Goal: Task Accomplishment & Management: Manage account settings

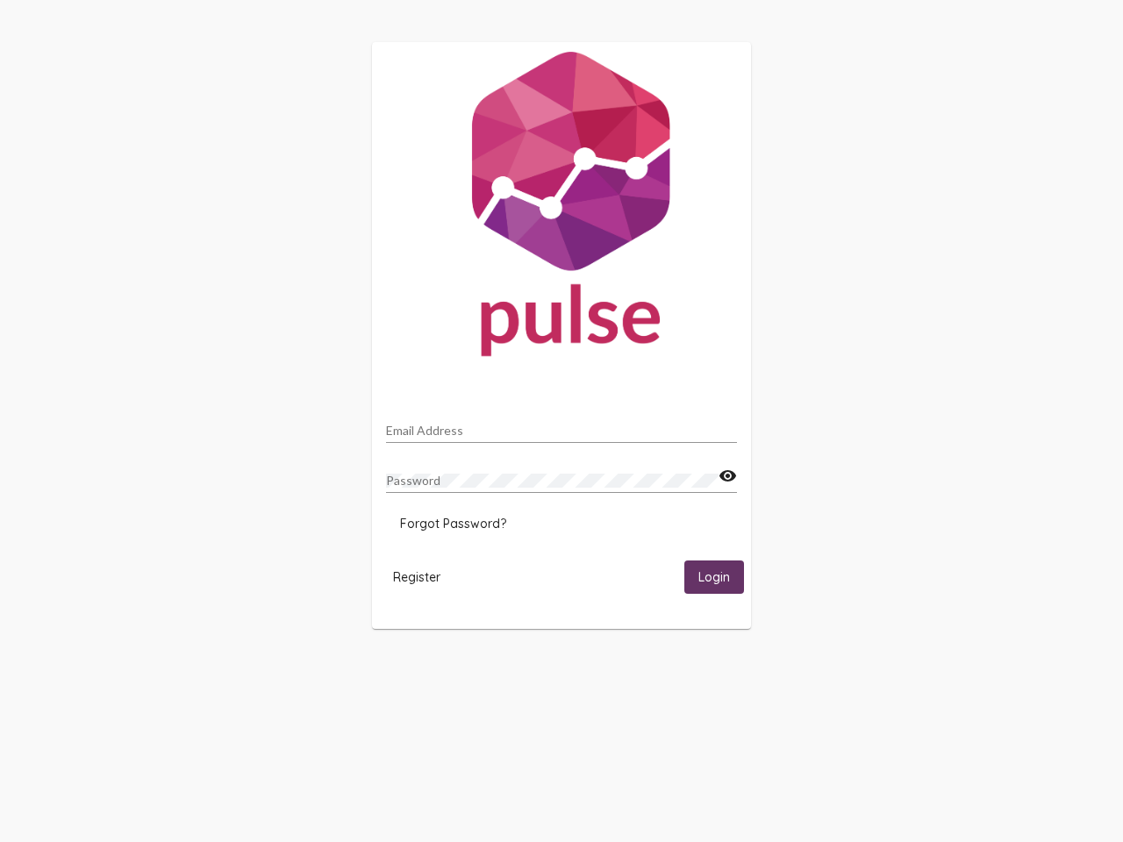
click at [562, 426] on input "Email Address" at bounding box center [561, 431] width 351 height 14
click at [727, 476] on mat-icon "visibility" at bounding box center [728, 476] width 18 height 21
click at [453, 524] on span "Forgot Password?" at bounding box center [453, 524] width 106 height 16
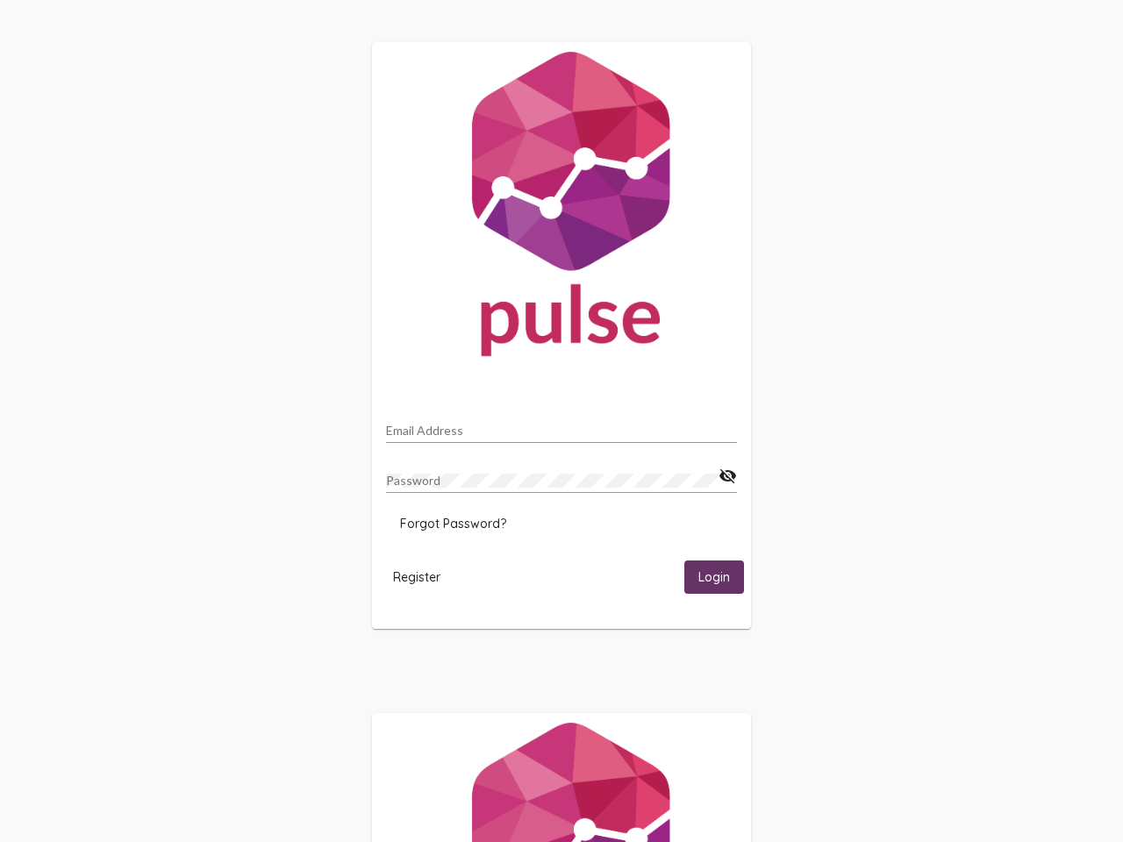
click at [417, 576] on html "Email Address Password visibility_off Forgot Password? Register Login" at bounding box center [561, 568] width 1123 height 1136
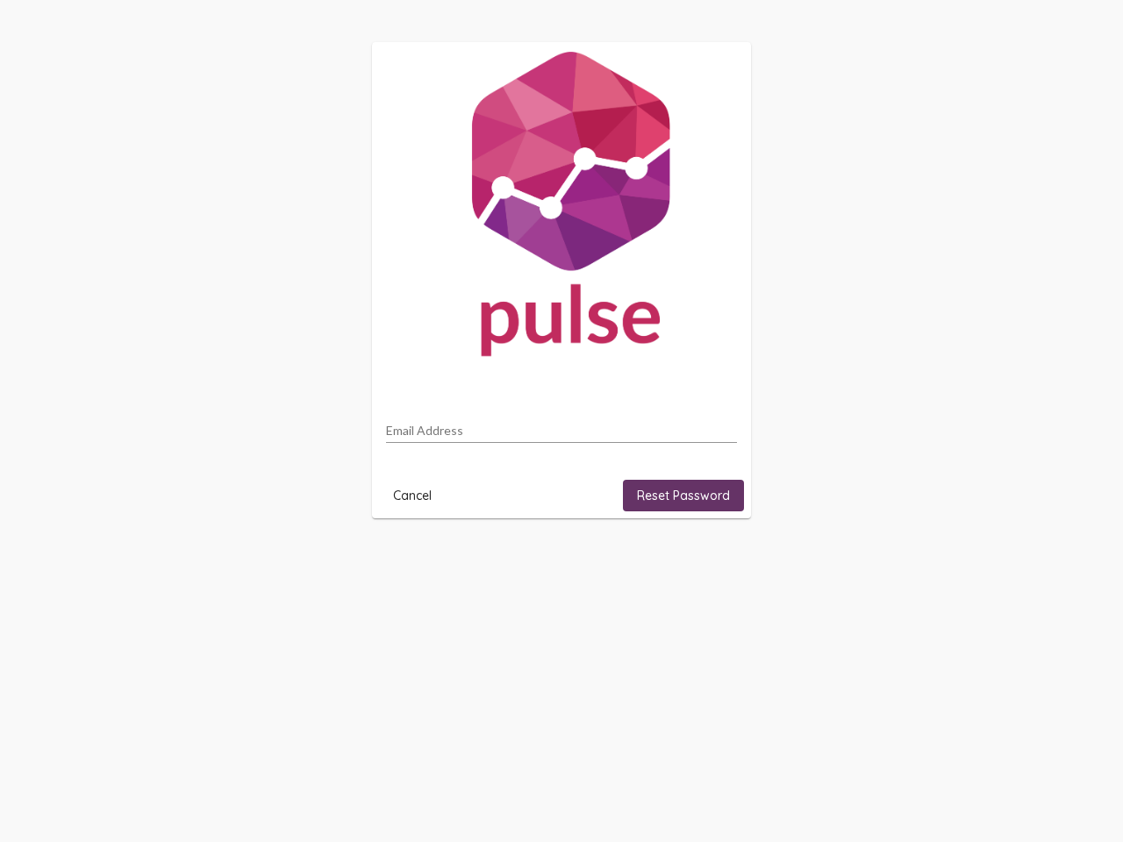
click at [714, 561] on html "Email Address Cancel Reset Password" at bounding box center [561, 280] width 1123 height 561
